Goal: Transaction & Acquisition: Subscribe to service/newsletter

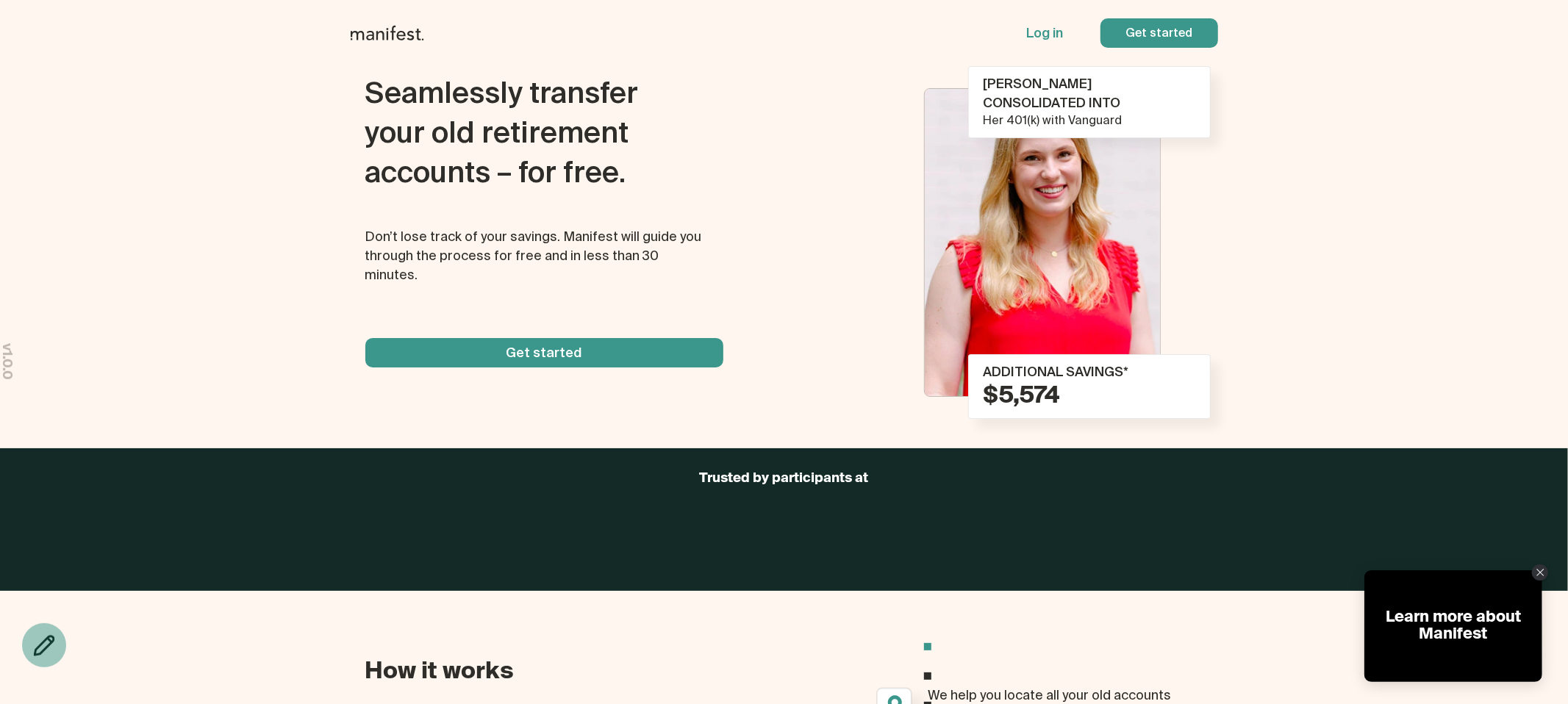
click at [1132, 36] on span "button" at bounding box center [1159, 33] width 118 height 29
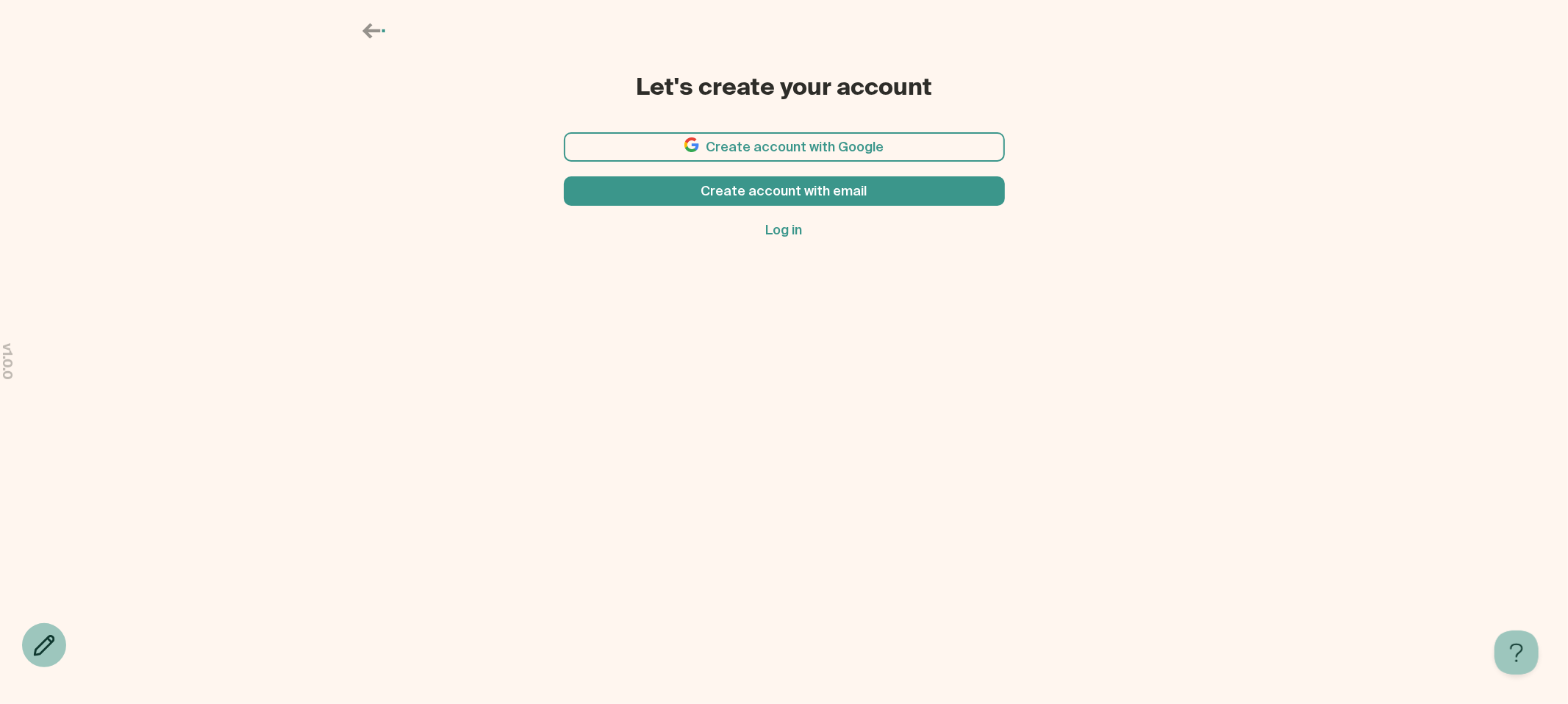
click at [787, 145] on span "button" at bounding box center [785, 146] width 442 height 29
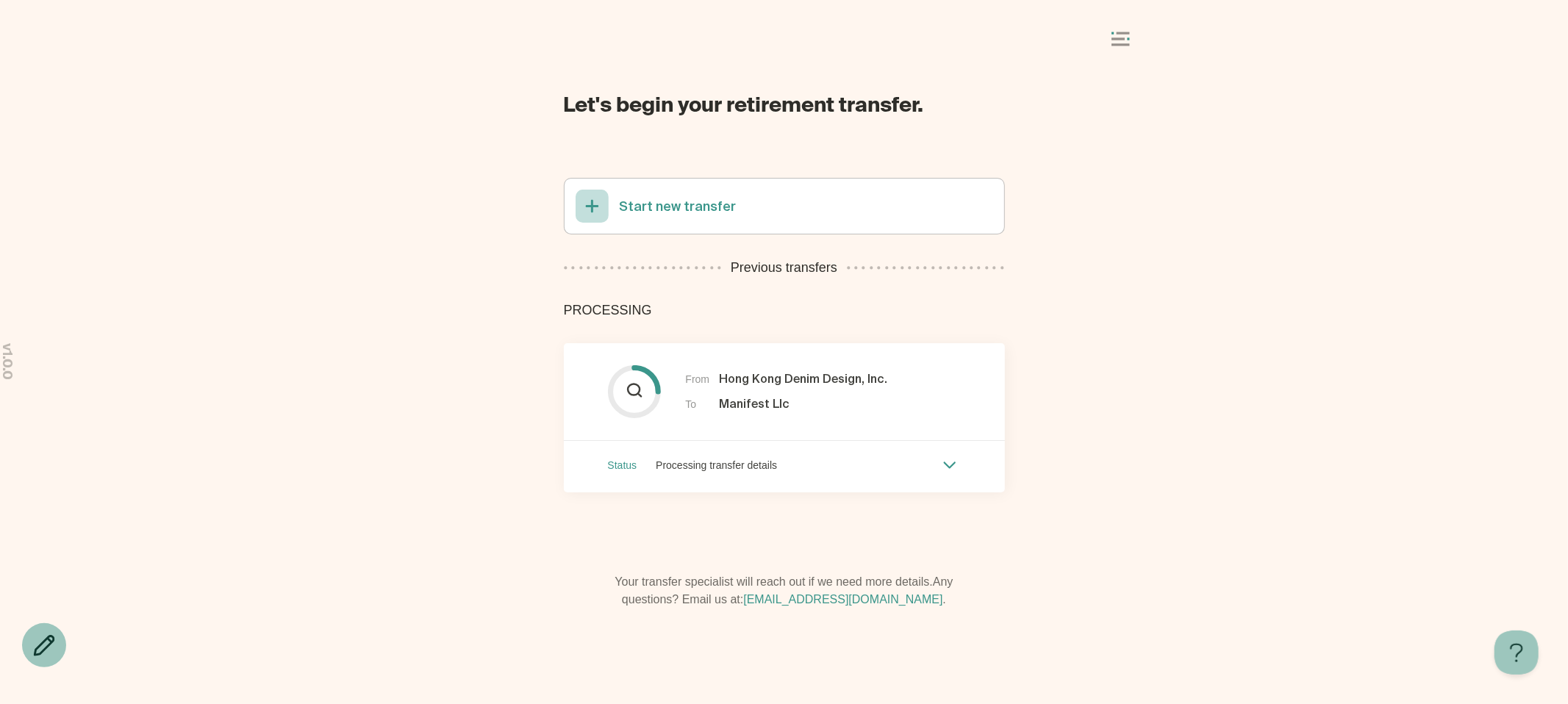
click at [1125, 28] on div at bounding box center [785, 40] width 735 height 28
click at [1129, 36] on icon at bounding box center [1121, 39] width 19 height 15
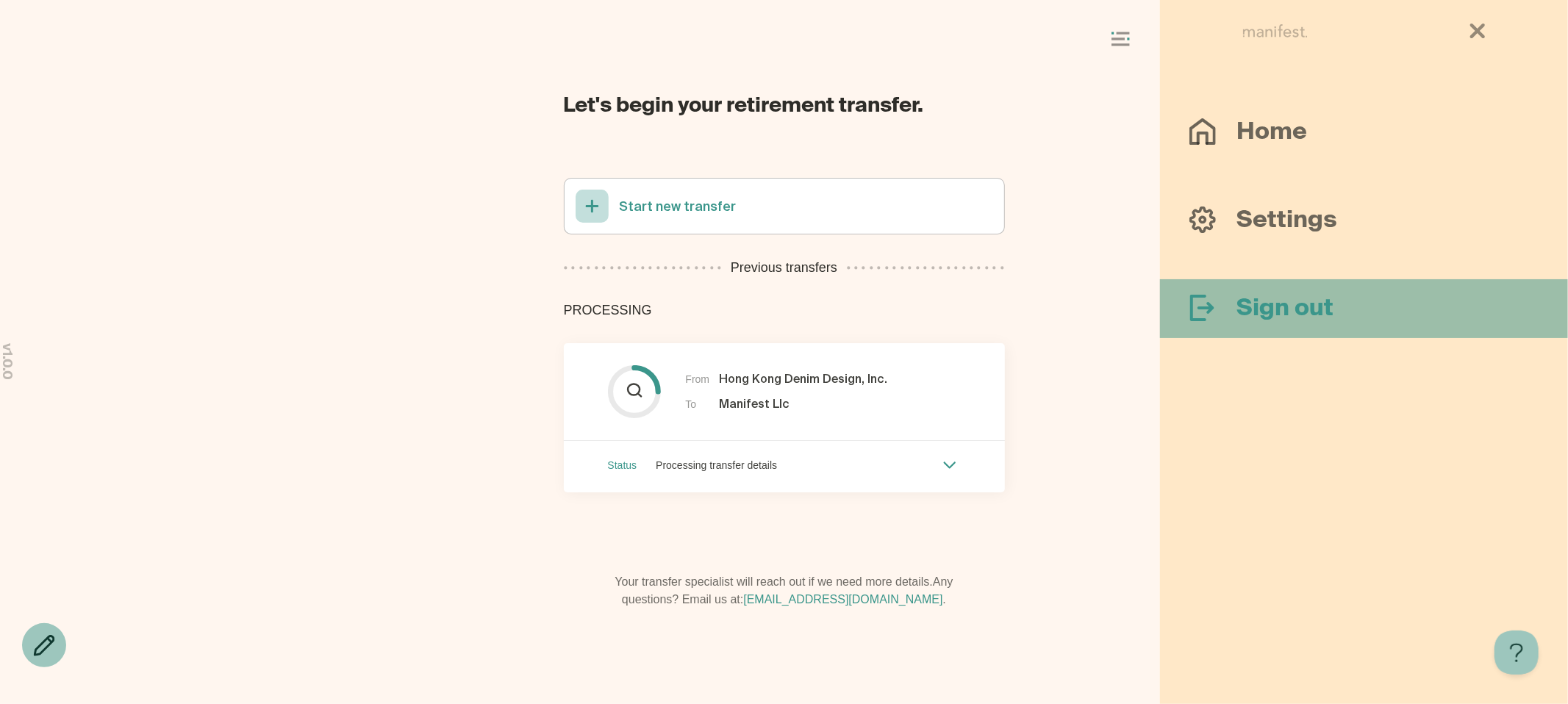
click at [1229, 309] on div at bounding box center [1213, 309] width 47 height 29
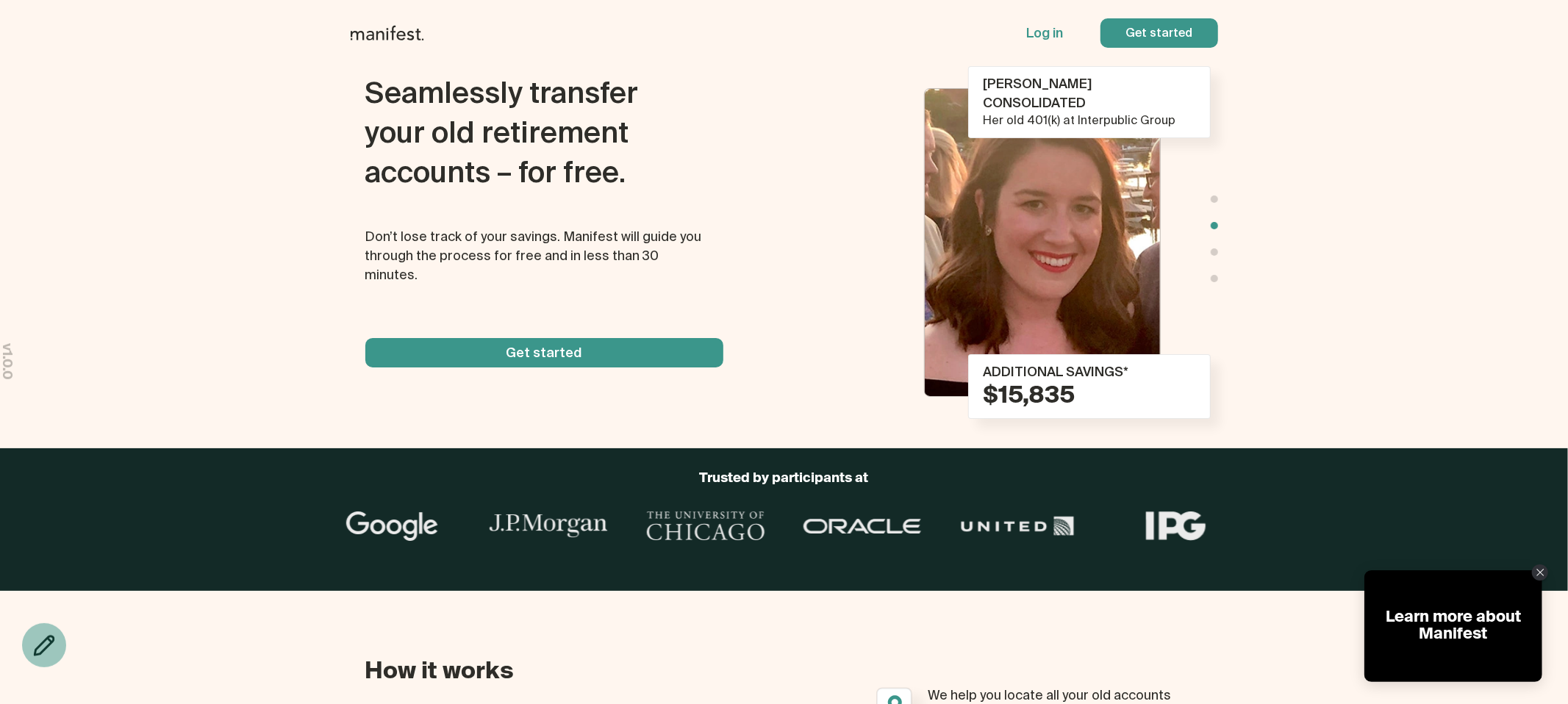
click at [1039, 34] on p "Log in" at bounding box center [1045, 33] width 36 height 19
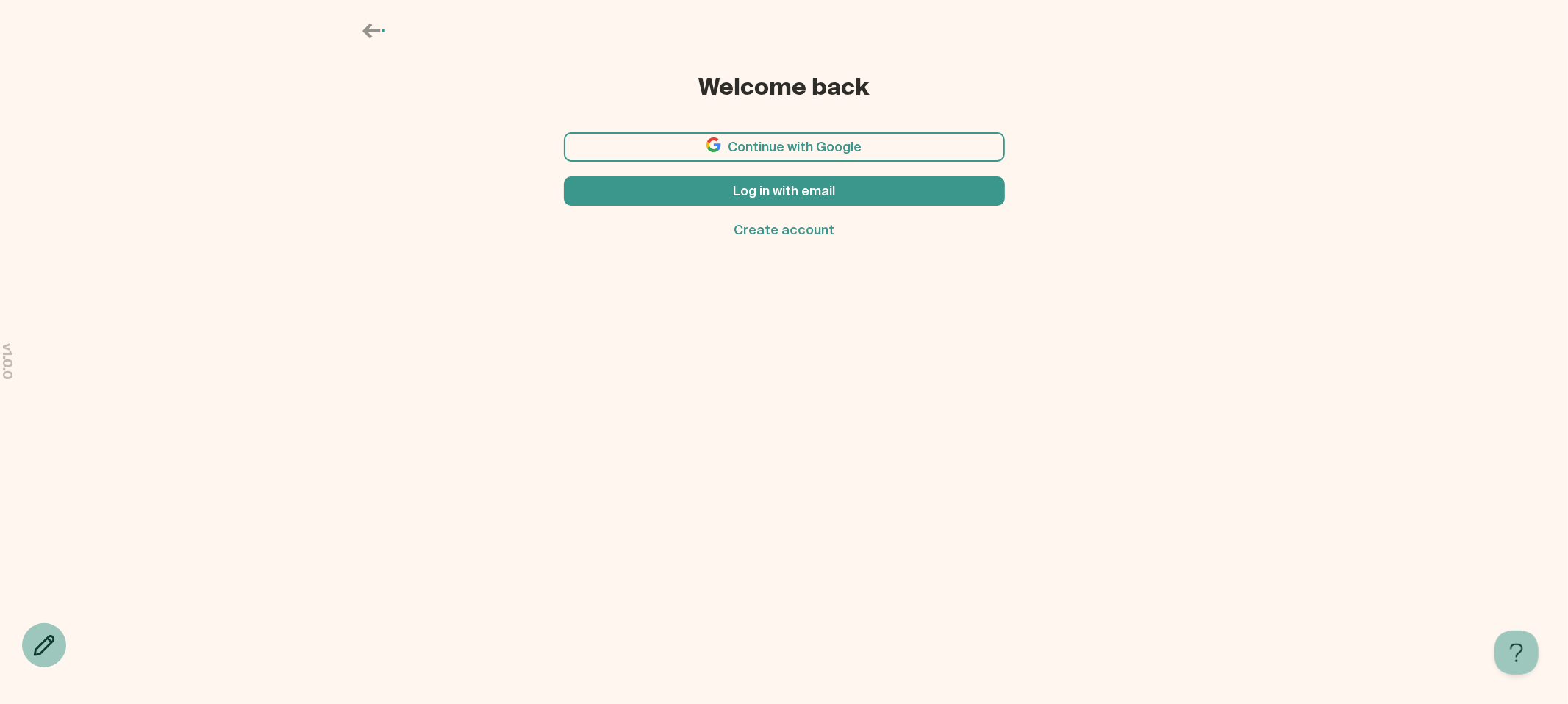
click at [372, 31] on icon at bounding box center [370, 30] width 18 height 16
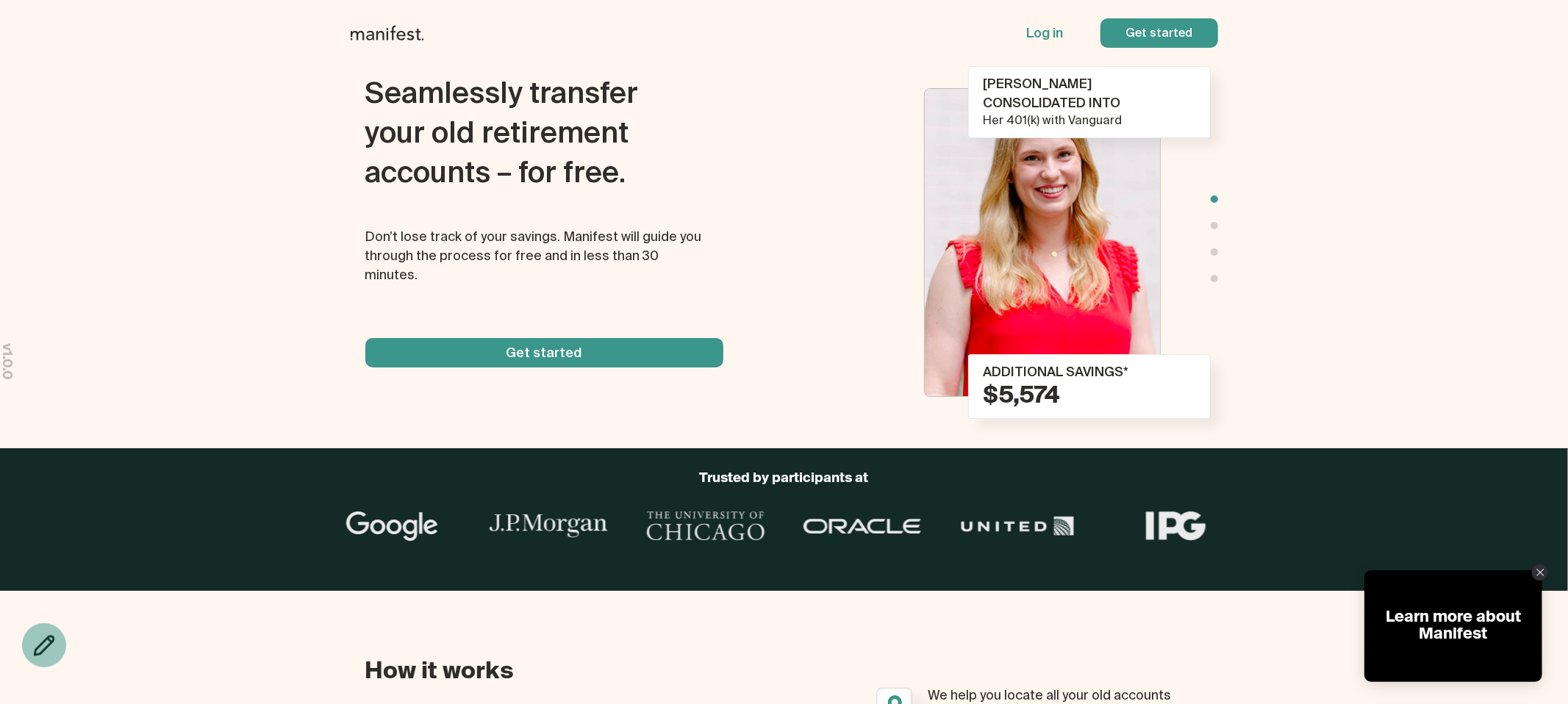
click at [1157, 36] on span "button" at bounding box center [1159, 33] width 118 height 29
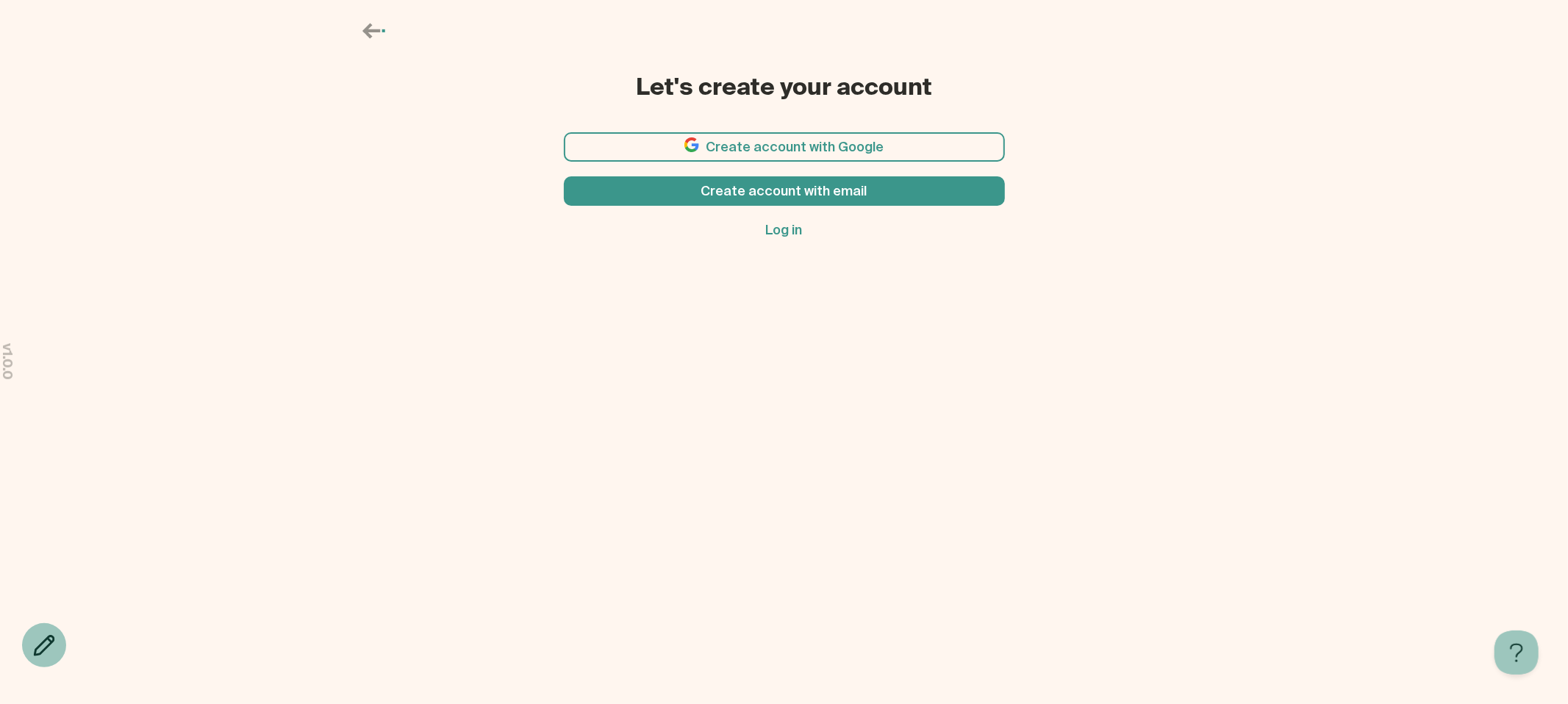
click at [372, 26] on icon at bounding box center [375, 31] width 26 height 25
